Goal: Information Seeking & Learning: Understand process/instructions

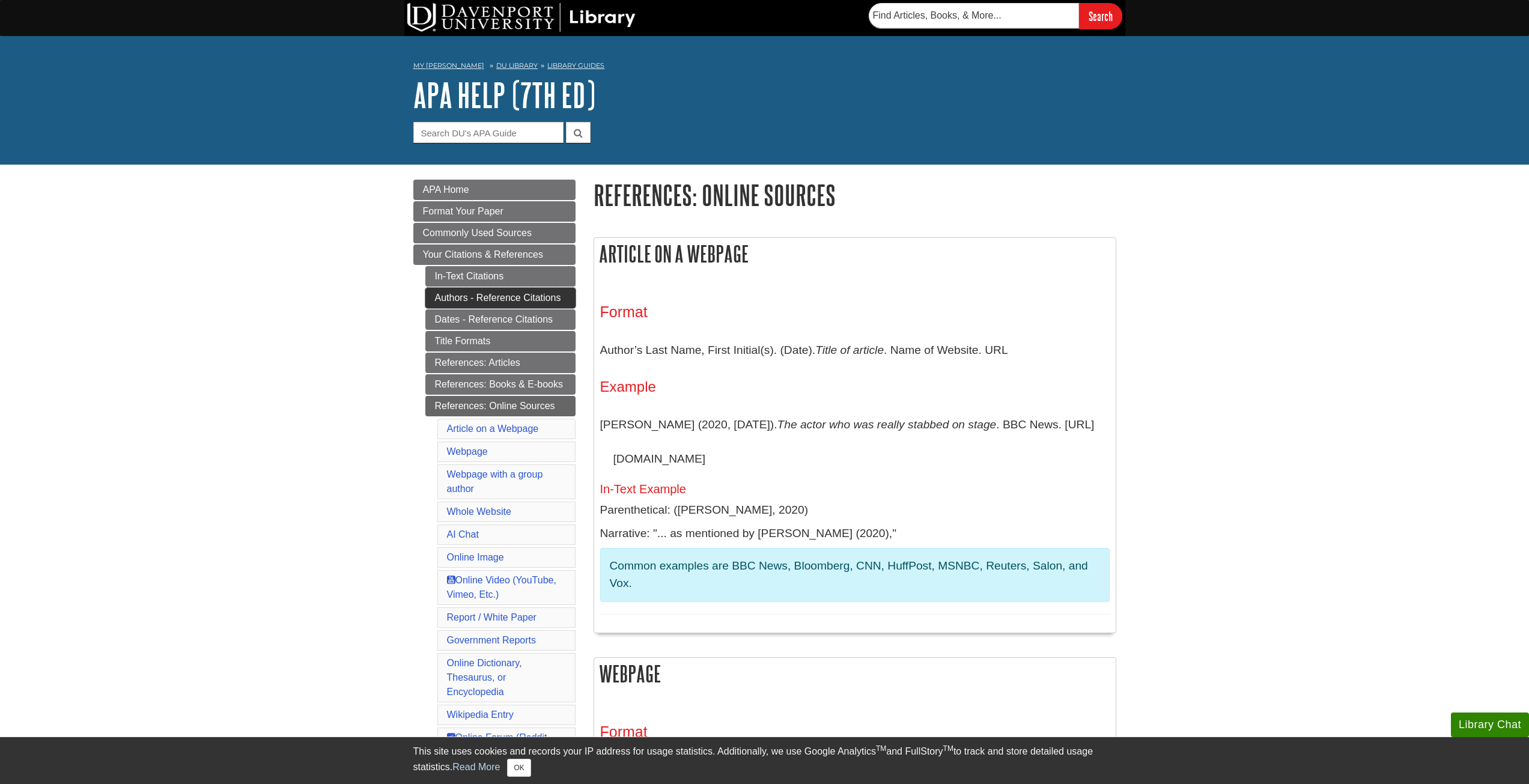
click at [486, 303] on link "Authors - Reference Citations" at bounding box center [500, 297] width 150 height 20
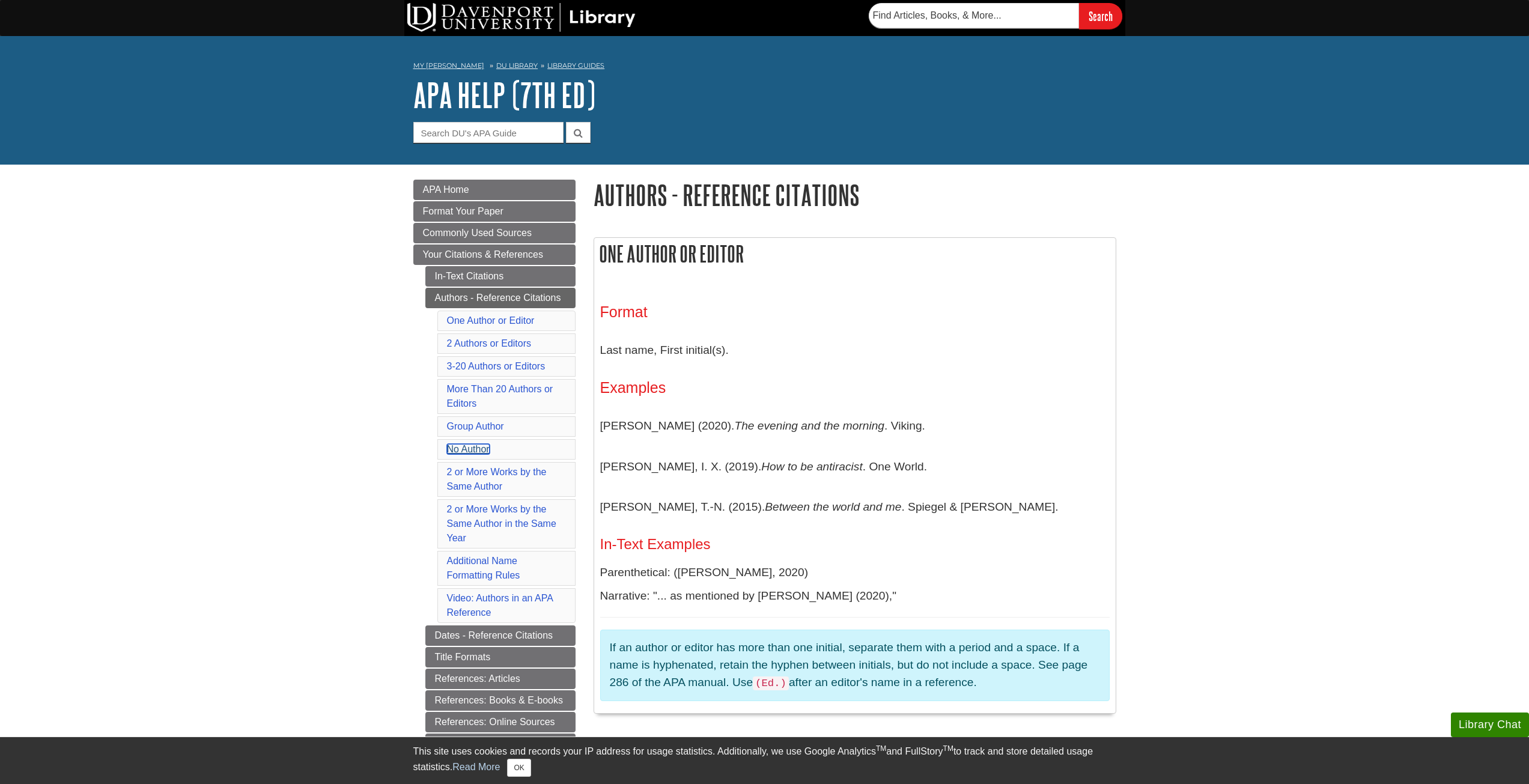
click at [470, 451] on link "No Author" at bounding box center [469, 449] width 43 height 10
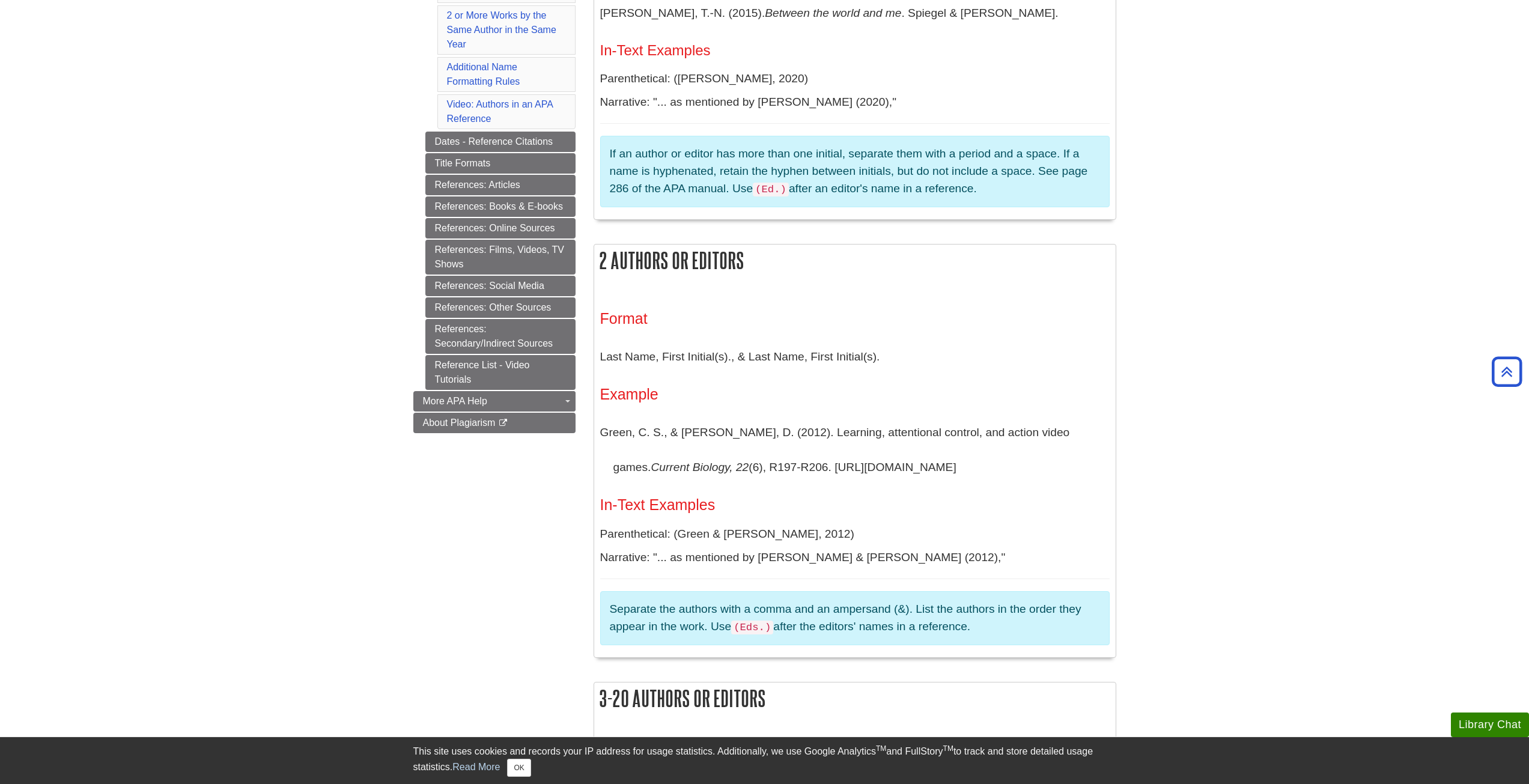
scroll to position [510, 0]
